Goal: Information Seeking & Learning: Learn about a topic

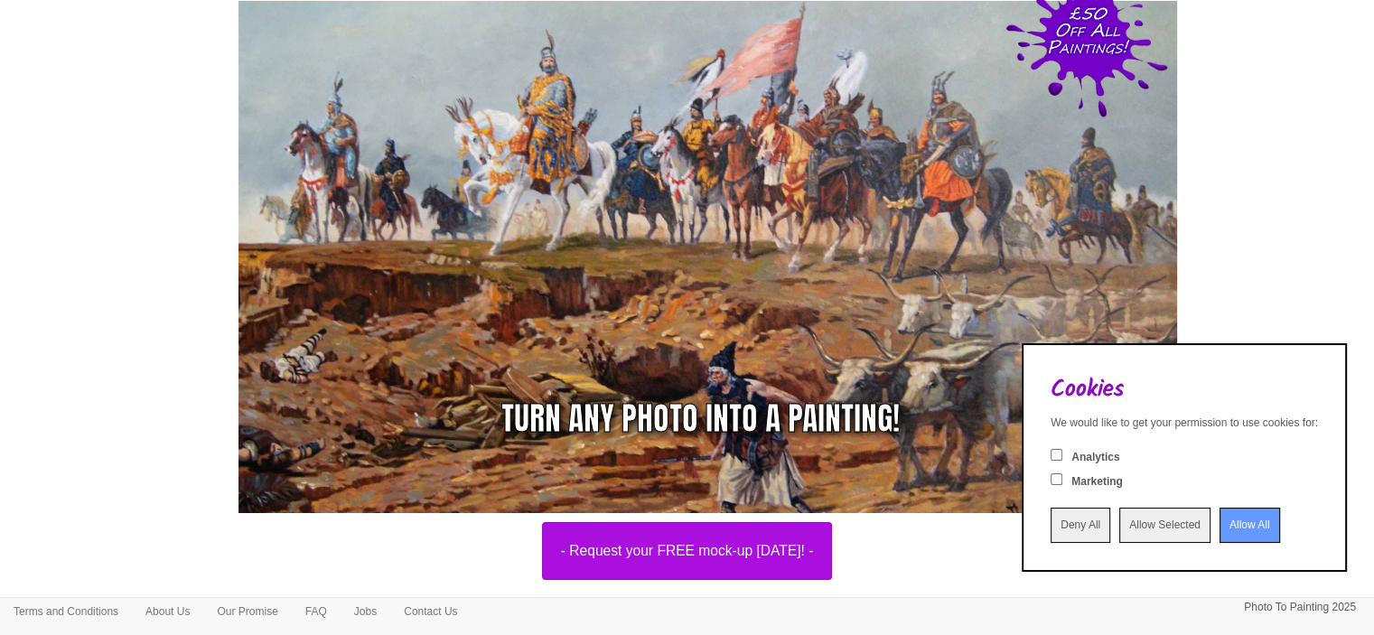
scroll to position [59, 0]
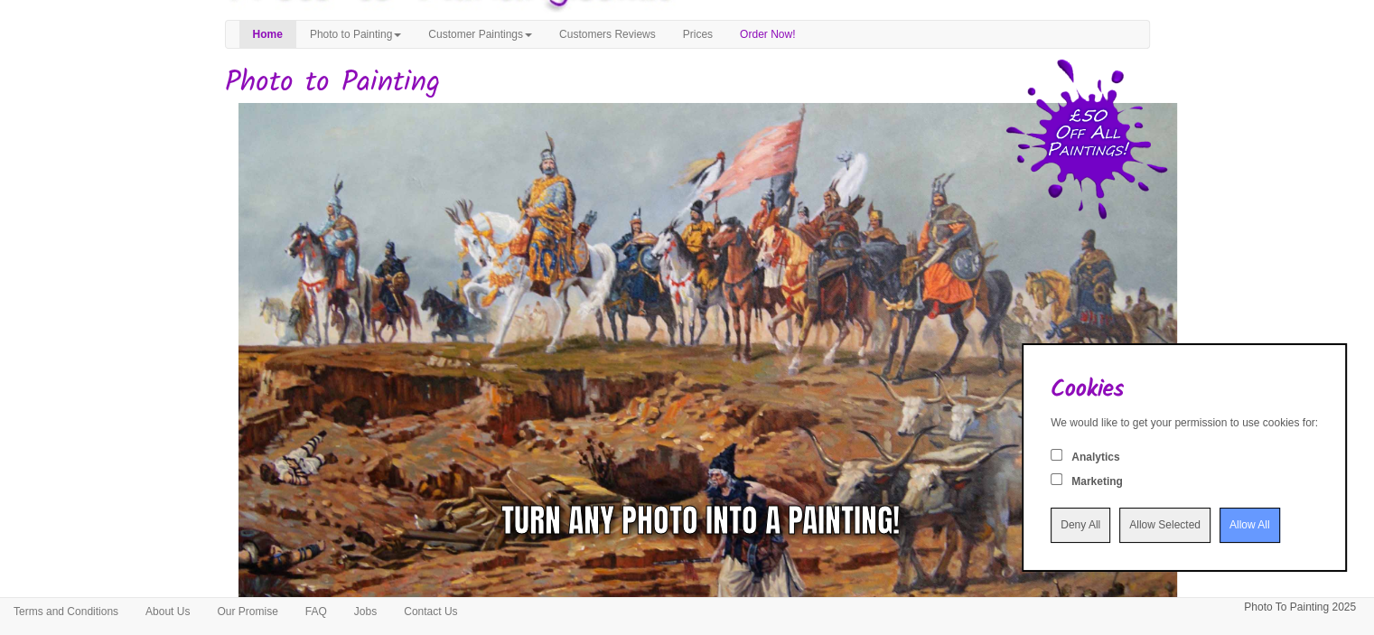
drag, startPoint x: 1365, startPoint y: 44, endPoint x: 1368, endPoint y: 25, distance: 19.2
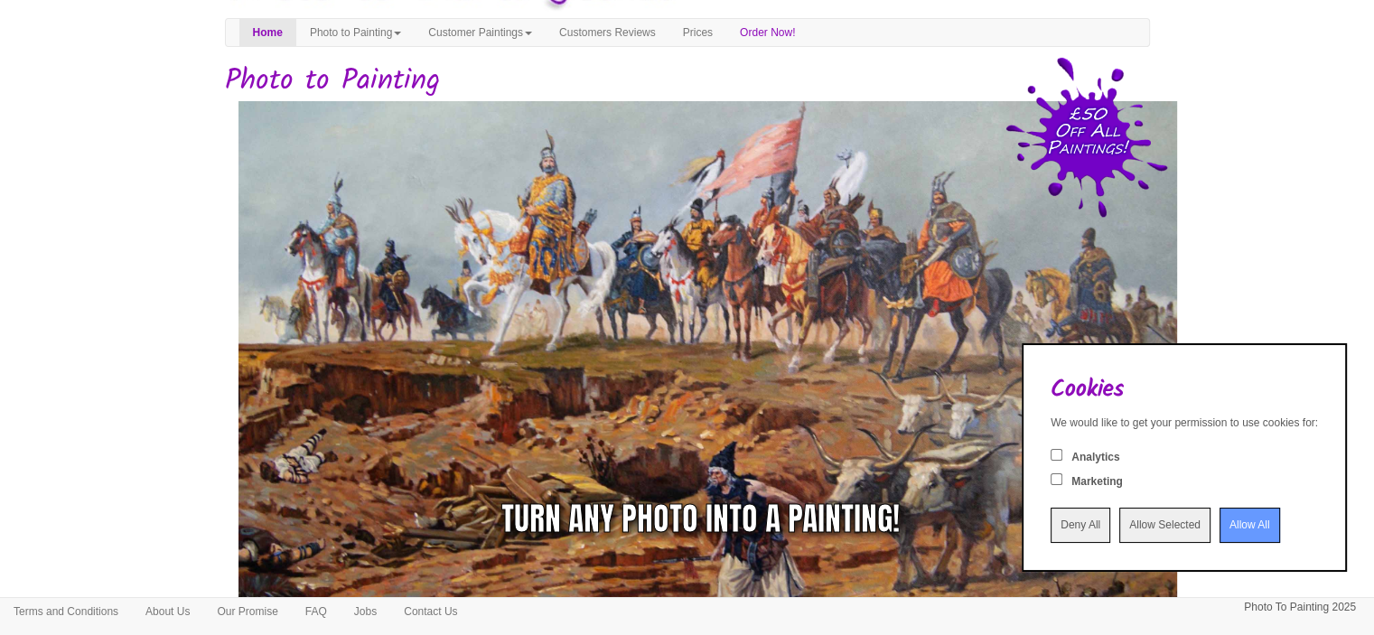
scroll to position [0, 0]
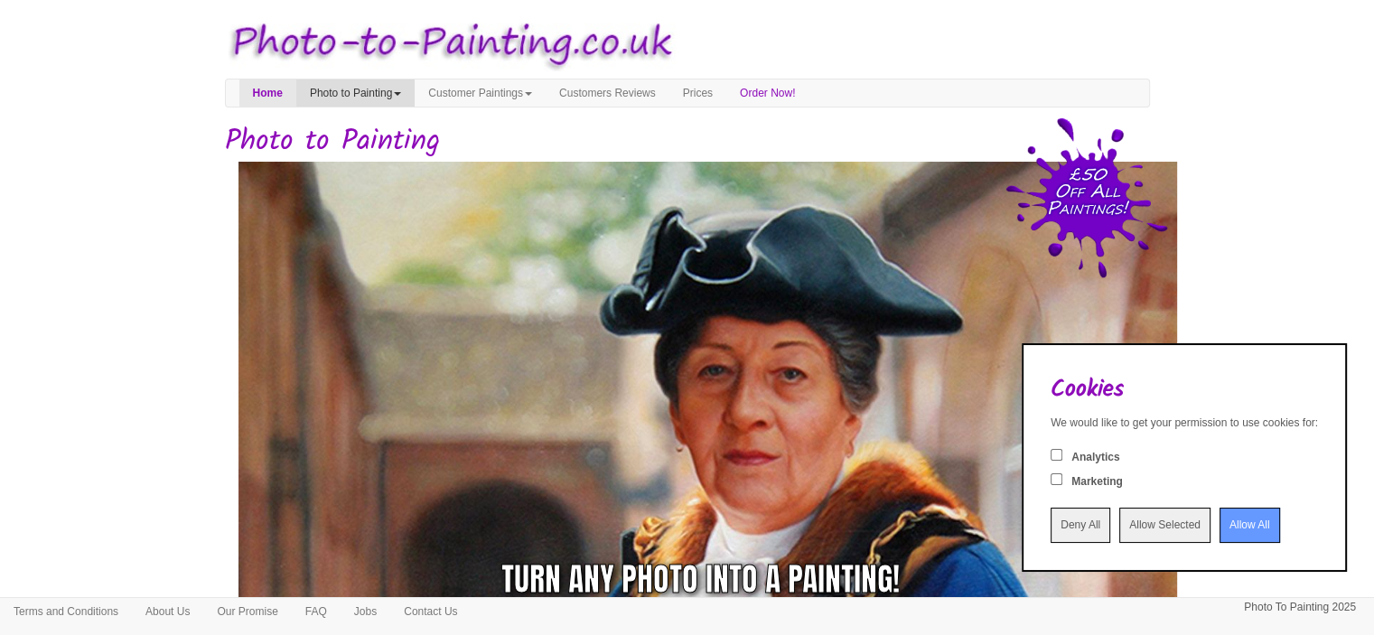
click at [390, 98] on link "Photo to Painting" at bounding box center [355, 93] width 118 height 27
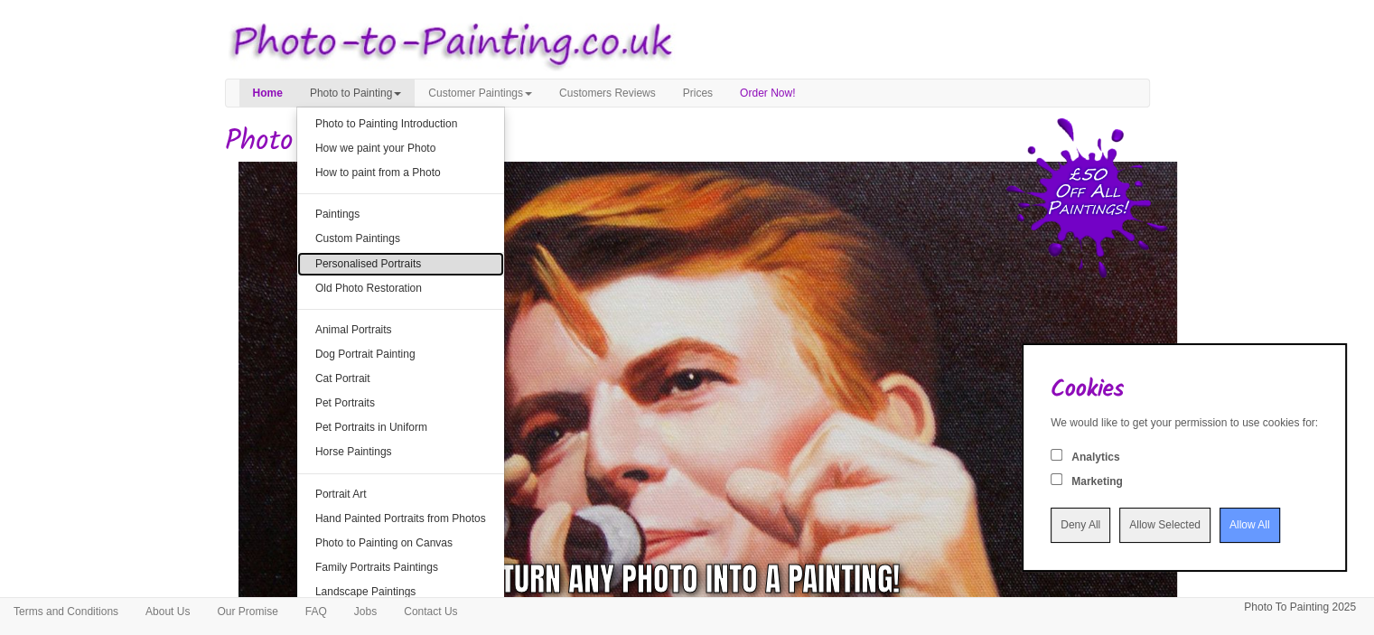
click at [359, 262] on link "Personalised Portraits" at bounding box center [400, 264] width 207 height 24
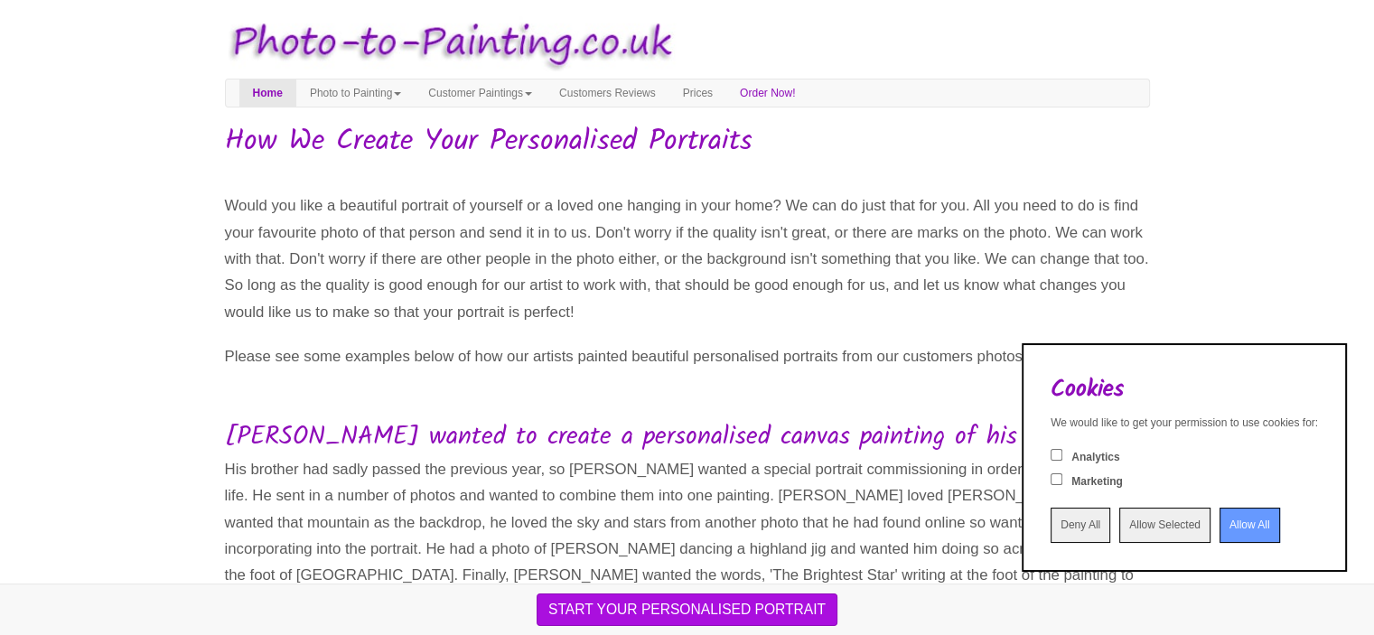
click at [1220, 520] on input "Allow All" at bounding box center [1250, 525] width 61 height 35
